Goal: Find specific page/section: Find specific page/section

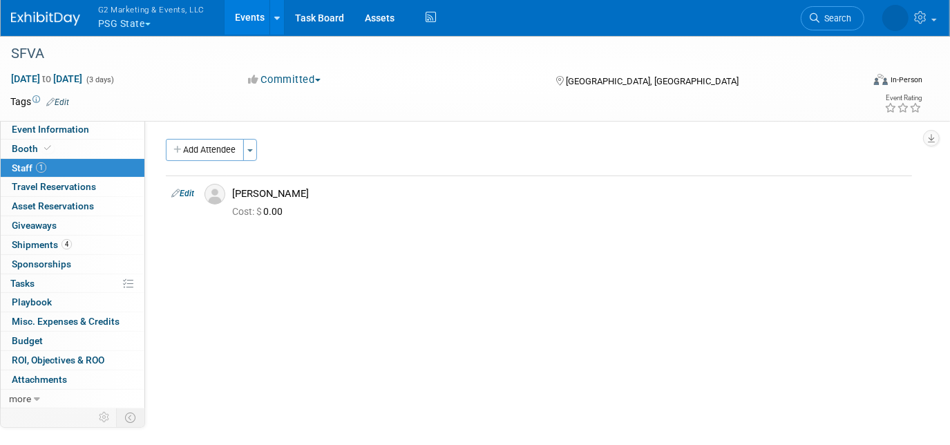
click at [132, 19] on button "G2 Marketing & Events, LLC PSG State" at bounding box center [159, 18] width 125 height 36
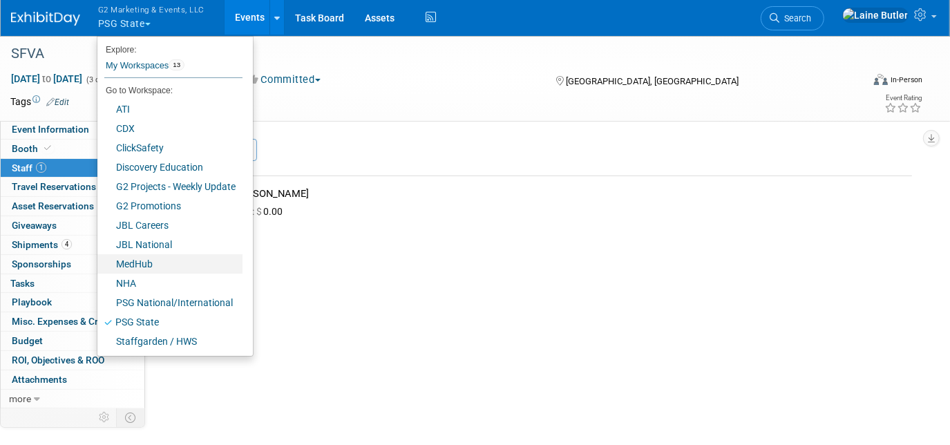
click at [166, 269] on link "MedHub" at bounding box center [169, 263] width 145 height 19
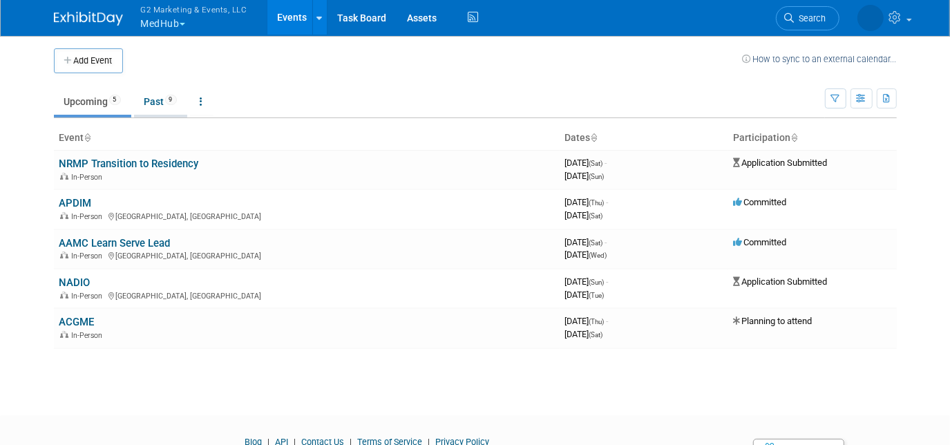
click at [146, 100] on link "Past 9" at bounding box center [160, 101] width 53 height 26
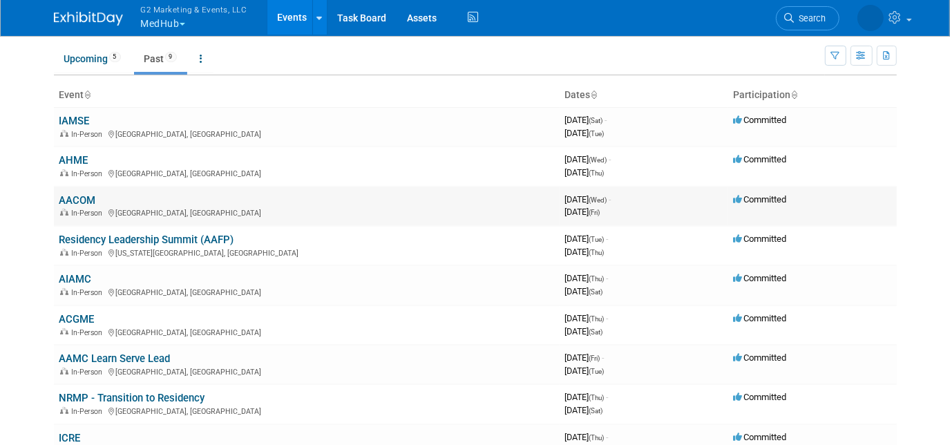
scroll to position [44, 0]
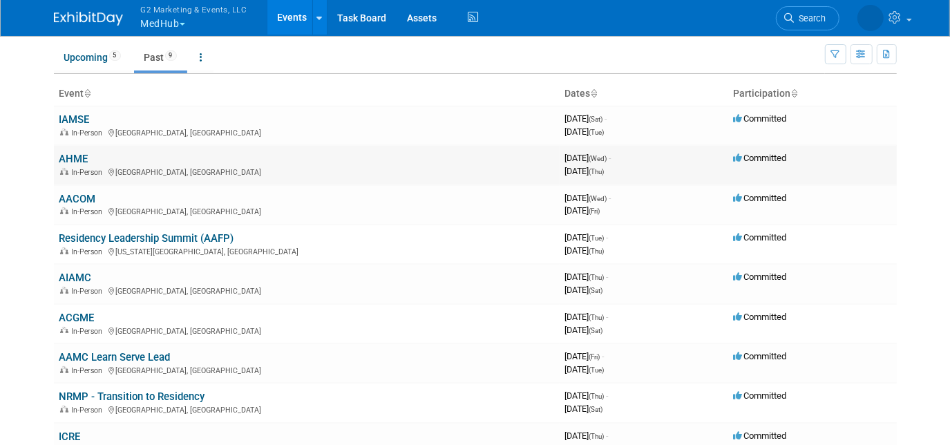
click at [66, 158] on link "AHME" at bounding box center [73, 159] width 29 height 12
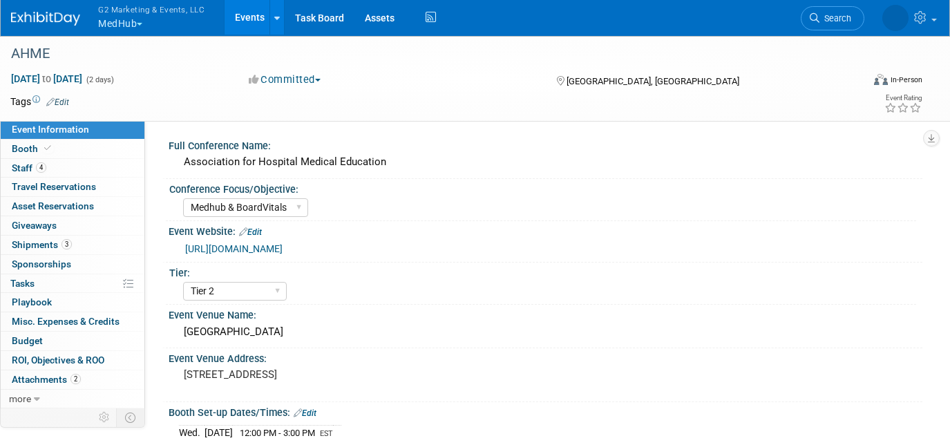
select select "Medhub & BoardVitals"
select select "Tier 2"
click at [61, 144] on link "Booth" at bounding box center [73, 149] width 144 height 19
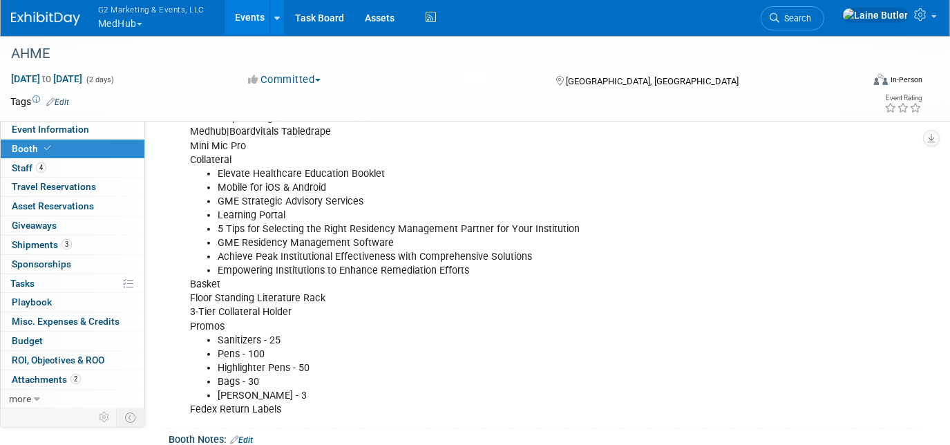
scroll to position [595, 0]
click at [35, 30] on div "G2 Marketing & Events, LLC MedHub Explore: My Workspaces 13 Go to Workspace: AT…" at bounding box center [466, 18] width 911 height 36
click at [31, 15] on img at bounding box center [45, 19] width 69 height 14
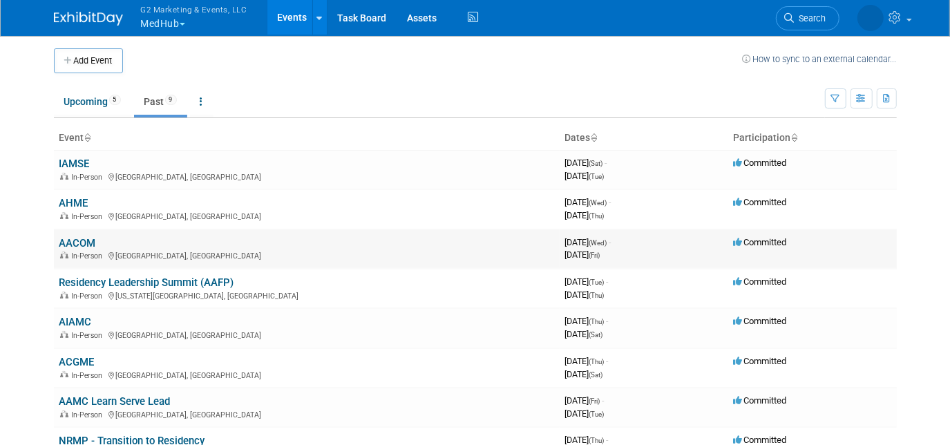
click at [66, 242] on link "AACOM" at bounding box center [77, 243] width 37 height 12
click at [87, 280] on link "Residency Leadership Summit (AAFP)" at bounding box center [146, 282] width 175 height 12
click at [67, 321] on link "AIAMC" at bounding box center [75, 322] width 32 height 12
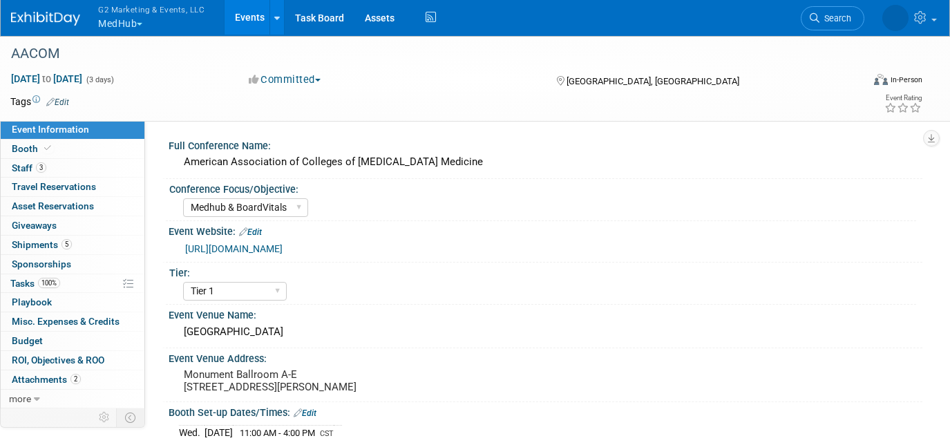
select select "Medhub & BoardVitals"
select select "Tier 1"
click at [22, 145] on span "Booth" at bounding box center [33, 148] width 42 height 11
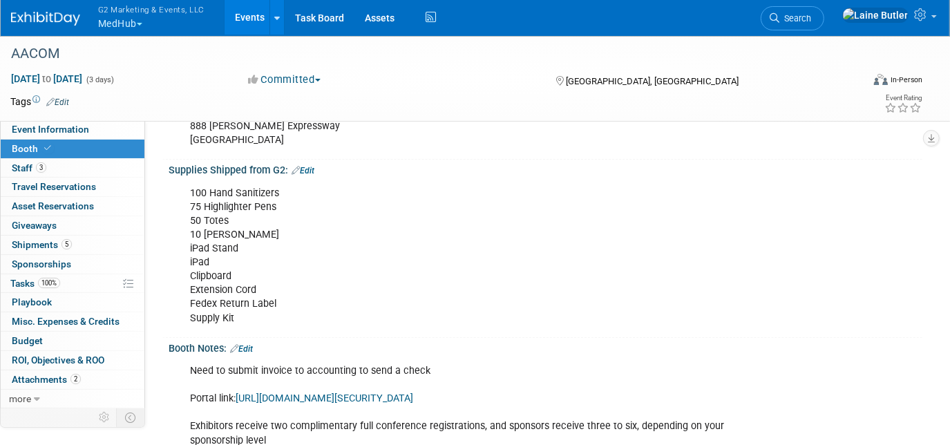
scroll to position [560, 0]
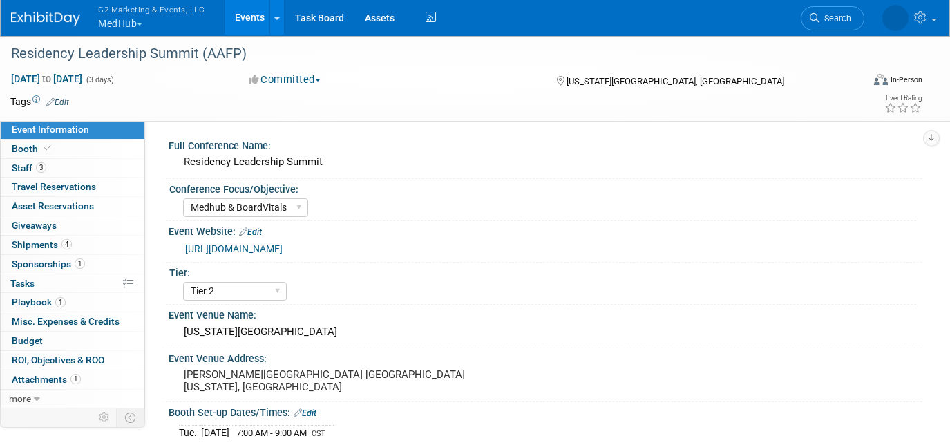
select select "Medhub & BoardVitals"
select select "Tier 2"
click at [31, 247] on span "Shipments 4" at bounding box center [42, 244] width 60 height 11
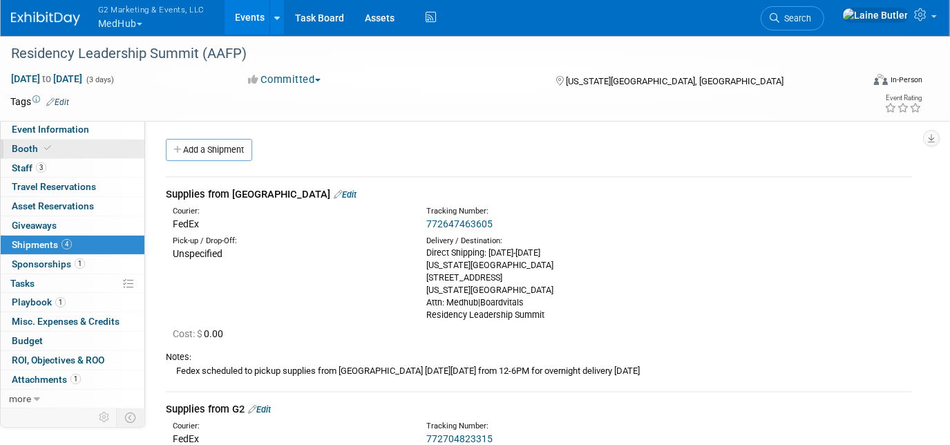
click at [28, 144] on span "Booth" at bounding box center [33, 148] width 42 height 11
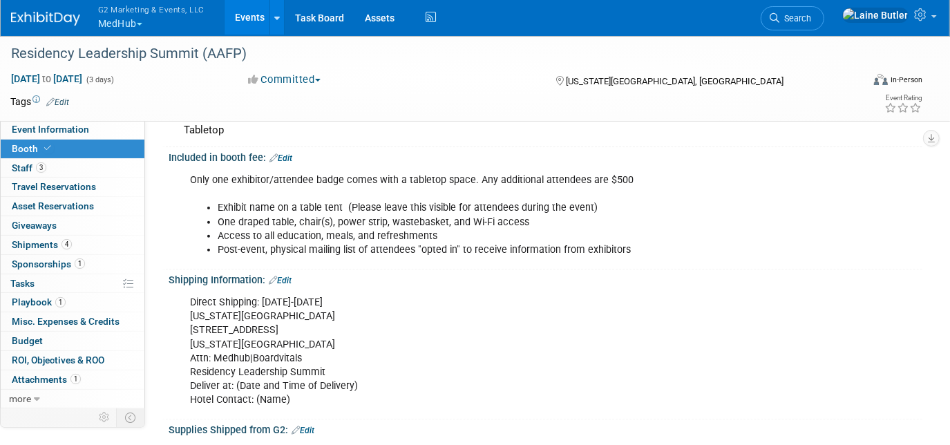
scroll to position [218, 0]
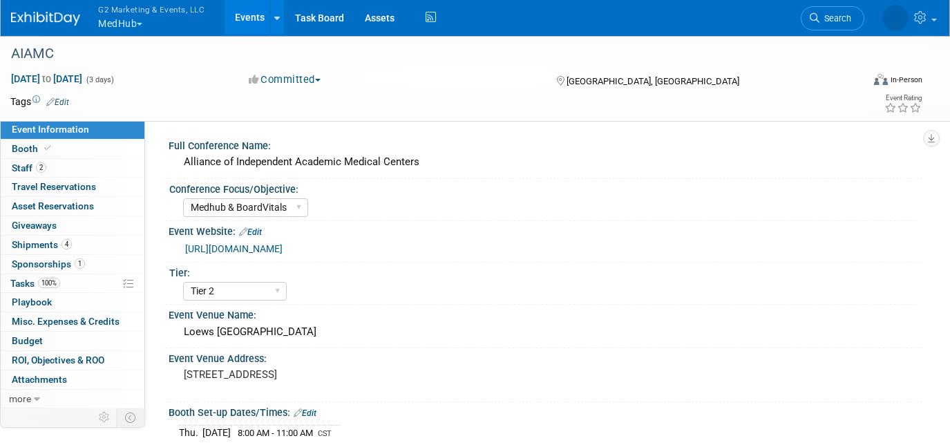
select select "Medhub & BoardVitals"
select select "Tier 2"
click at [23, 143] on span "Booth" at bounding box center [33, 148] width 42 height 11
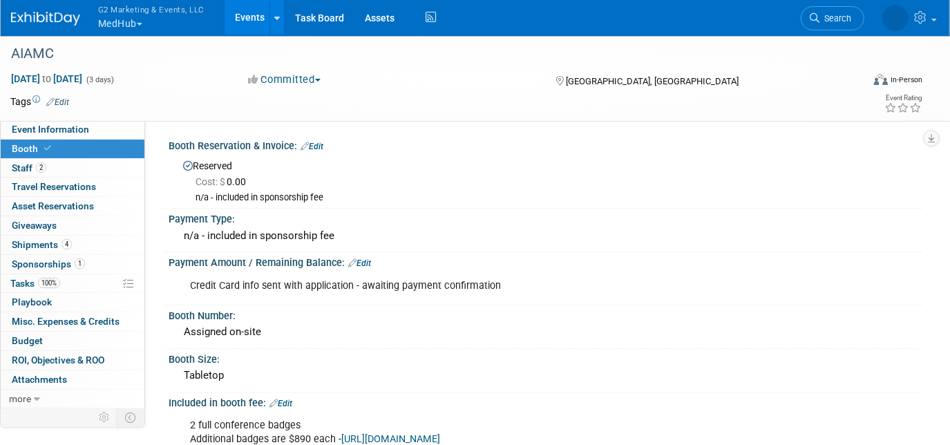
click at [27, 15] on img at bounding box center [45, 19] width 69 height 14
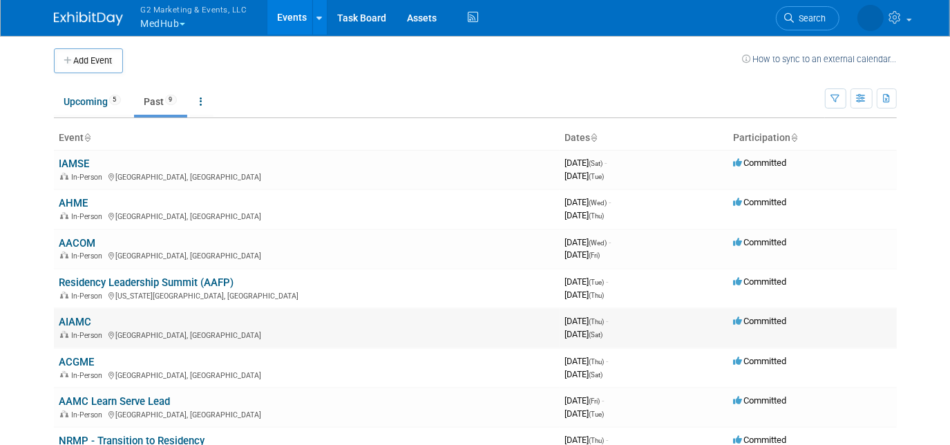
scroll to position [28, 0]
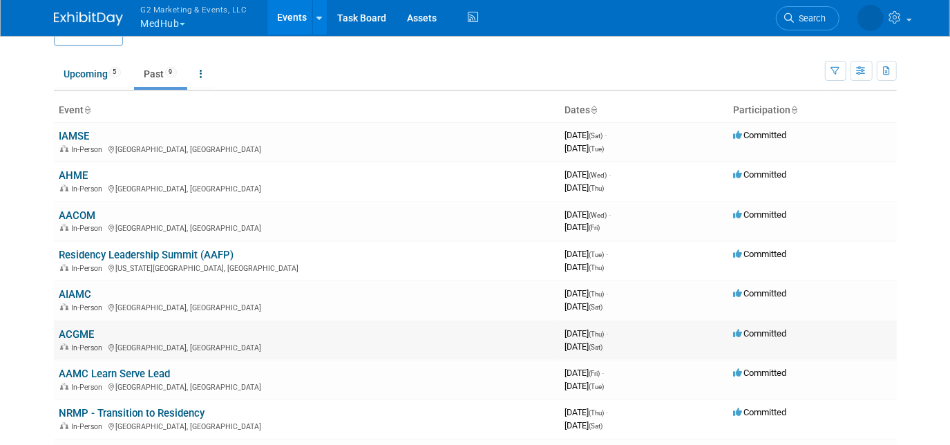
click at [75, 331] on link "ACGME" at bounding box center [76, 334] width 35 height 12
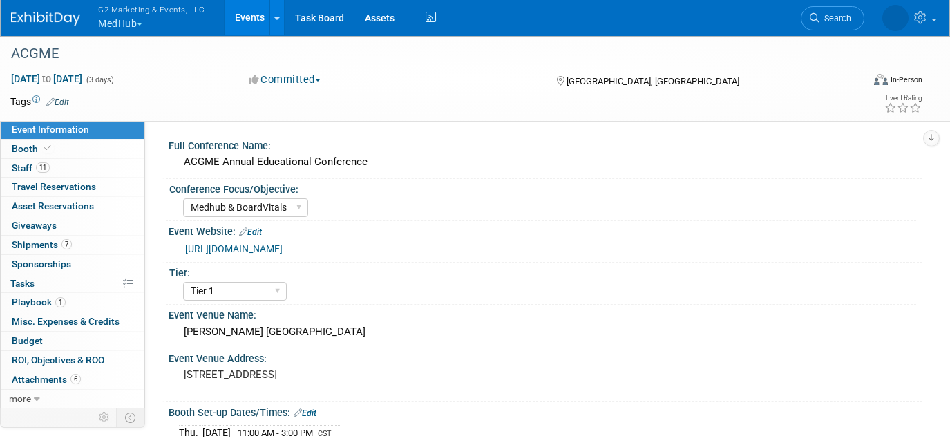
select select "Medhub & BoardVitals"
select select "Tier 1"
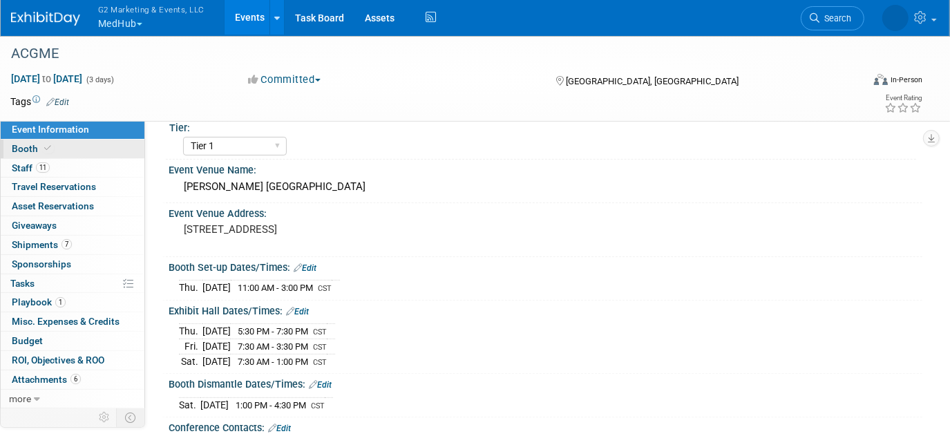
click at [99, 149] on link "Booth" at bounding box center [73, 149] width 144 height 19
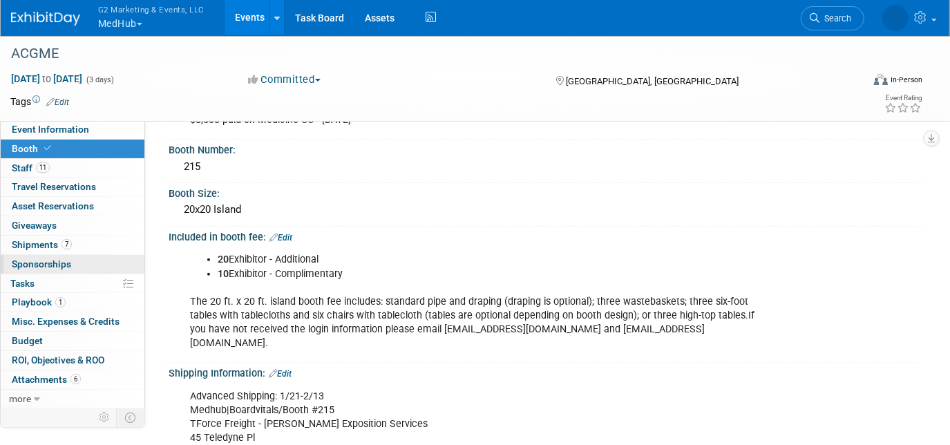
scroll to position [167, 0]
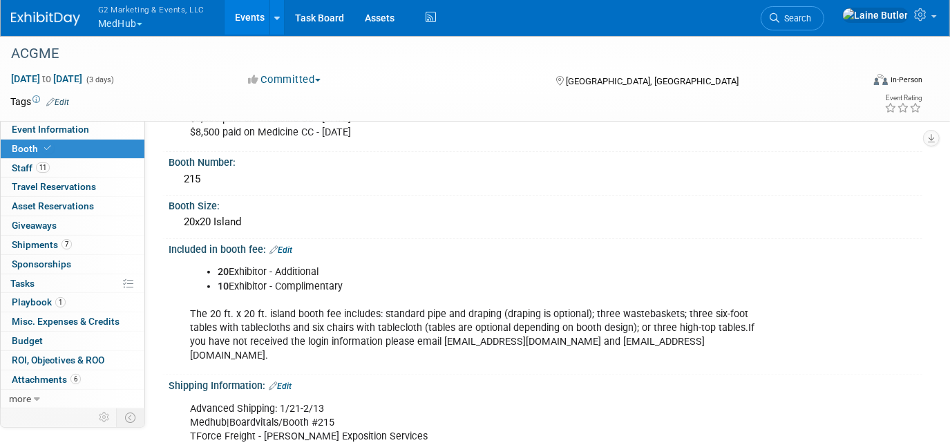
click at [28, 12] on img at bounding box center [45, 19] width 69 height 14
